Goal: Task Accomplishment & Management: Manage account settings

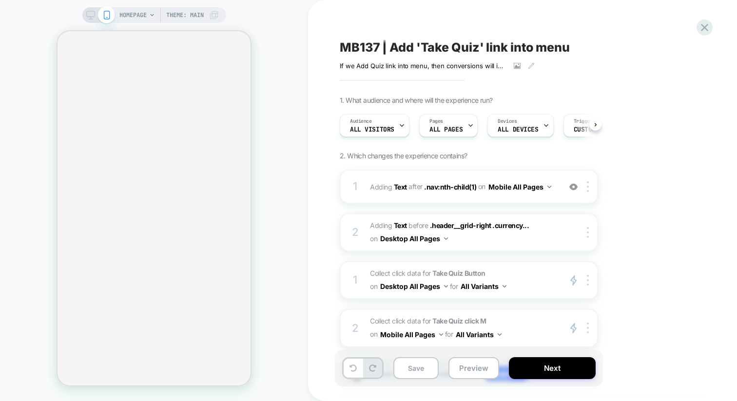
click at [707, 31] on icon at bounding box center [704, 27] width 13 height 13
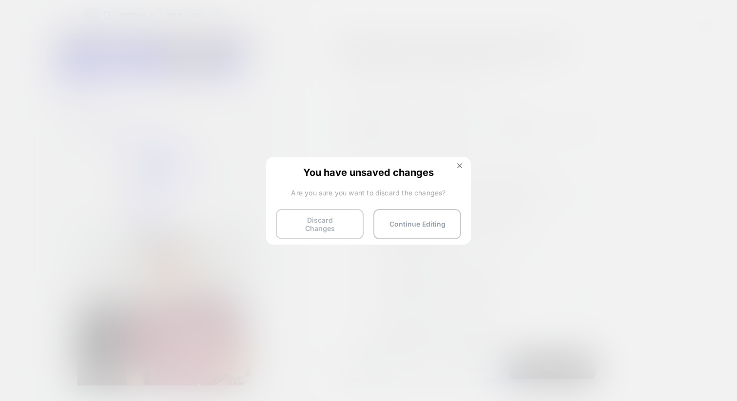
click at [319, 221] on button "Discard Changes" at bounding box center [320, 224] width 88 height 30
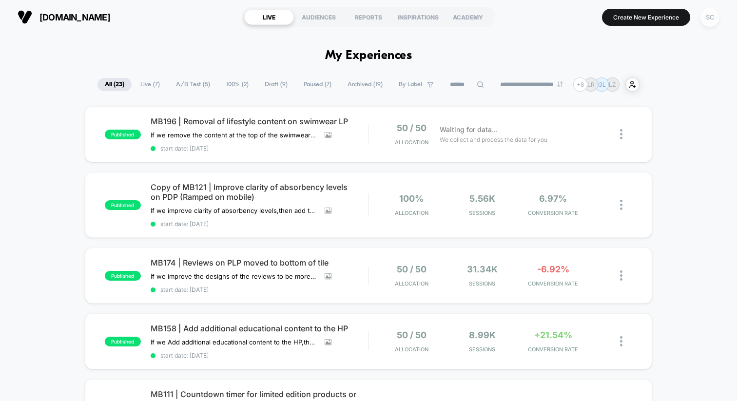
click at [704, 14] on div "SC" at bounding box center [709, 17] width 19 height 19
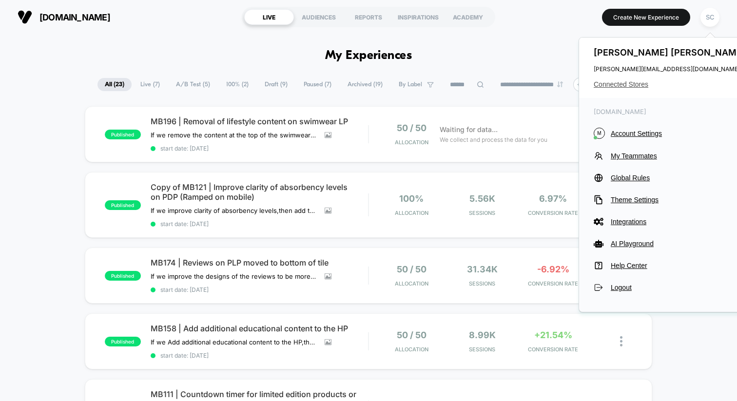
click at [636, 82] on span "Connected Stores" at bounding box center [671, 84] width 154 height 8
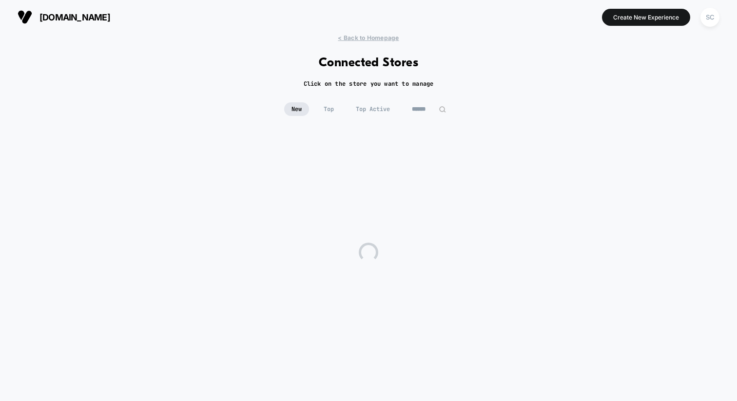
click at [420, 104] on input at bounding box center [429, 109] width 49 height 14
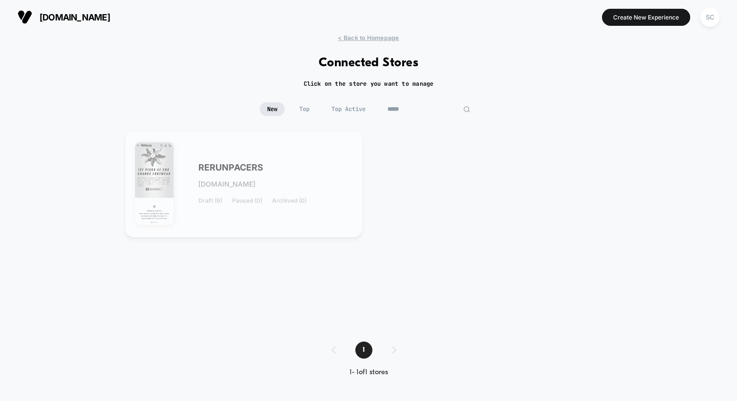
type input "*****"
click at [708, 20] on div "SC" at bounding box center [709, 17] width 19 height 19
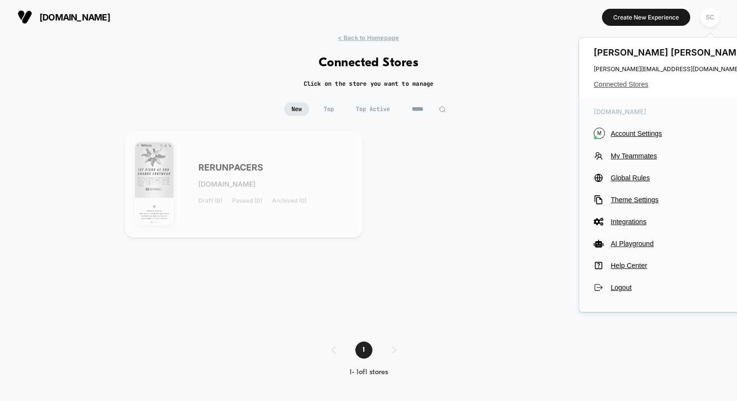
click at [624, 81] on span "Connected Stores" at bounding box center [671, 84] width 154 height 8
click at [287, 189] on div "RERUNPACERS [DOMAIN_NAME] Draft (9) Paused (0) Archived (0)" at bounding box center [275, 184] width 154 height 40
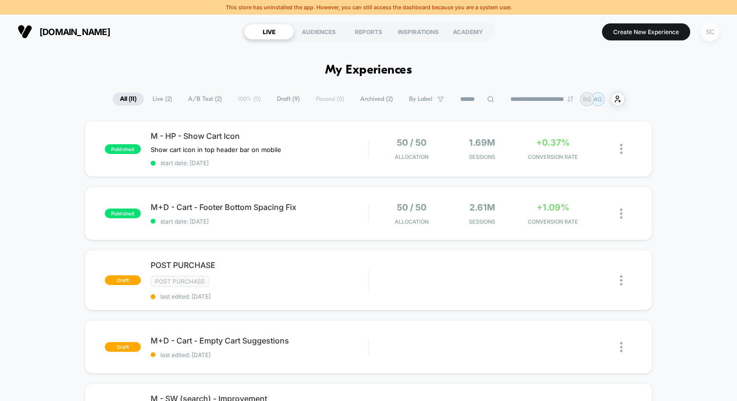
click at [712, 34] on div "SC" at bounding box center [709, 31] width 19 height 19
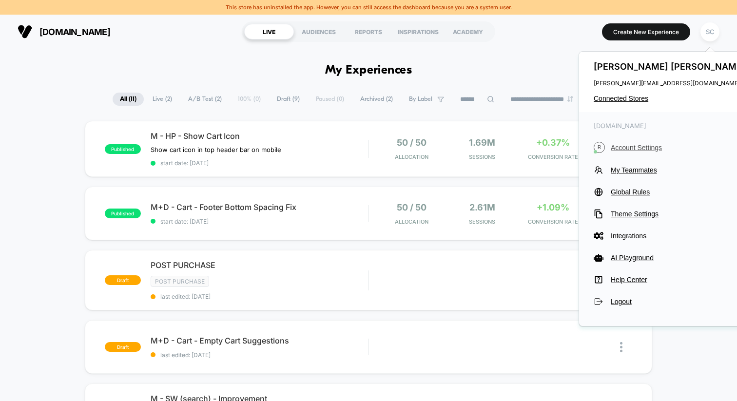
click at [636, 147] on span "Account Settings" at bounding box center [679, 148] width 137 height 8
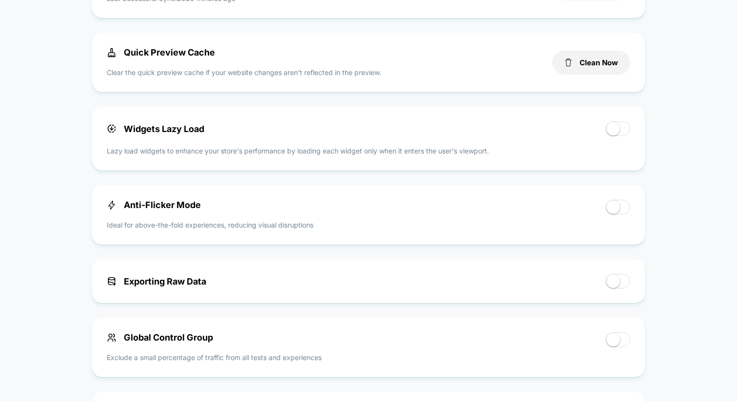
scroll to position [591, 0]
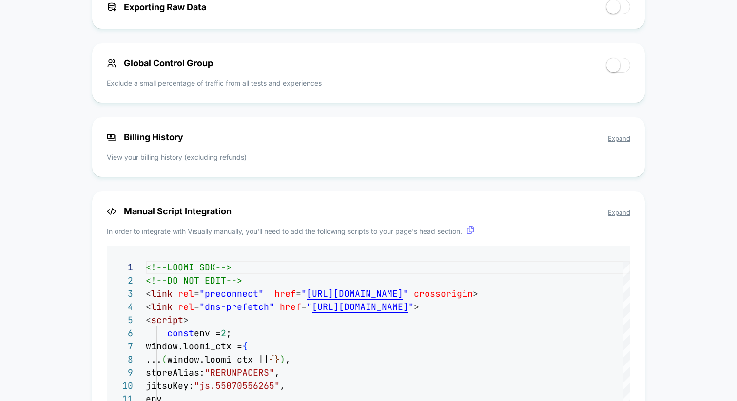
click at [616, 142] on span "Expand" at bounding box center [619, 139] width 22 height 8
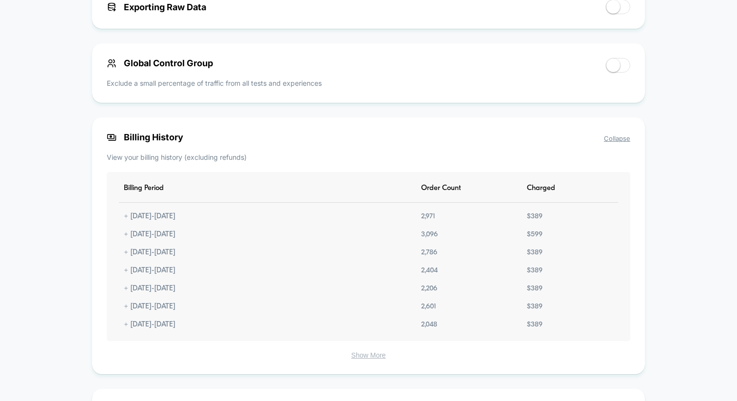
scroll to position [587, 0]
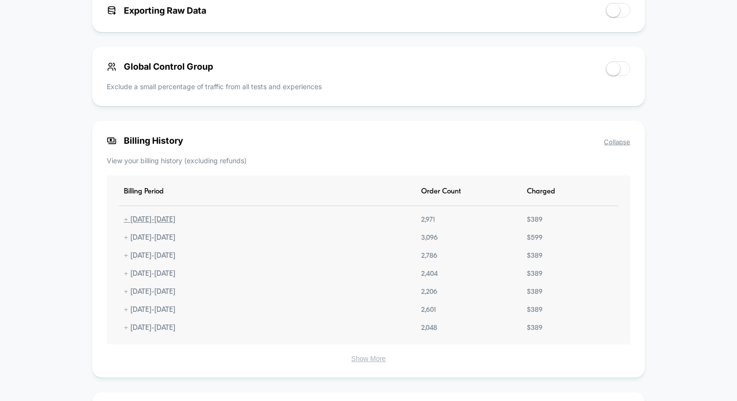
click at [122, 224] on div "+ [DATE] - [DATE]" at bounding box center [149, 220] width 61 height 8
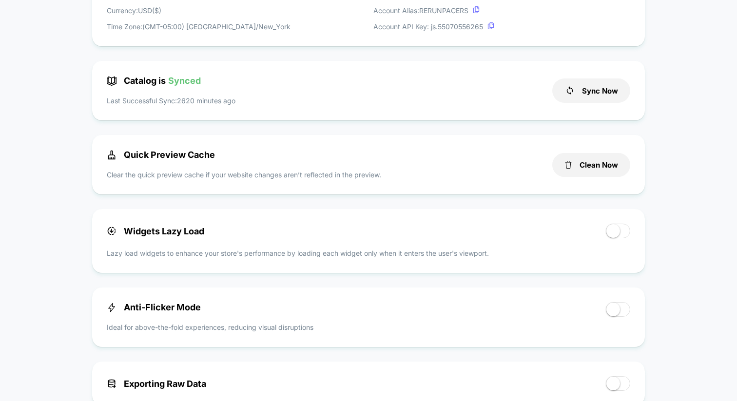
scroll to position [0, 0]
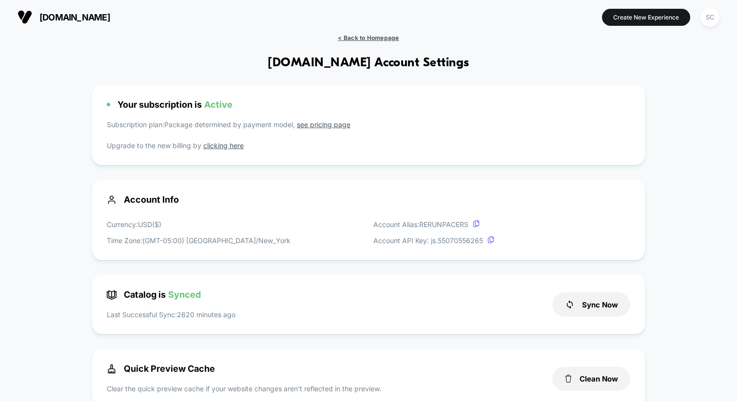
click at [368, 39] on span "< Back to Homepage" at bounding box center [368, 37] width 61 height 7
